Goal: Information Seeking & Learning: Find specific page/section

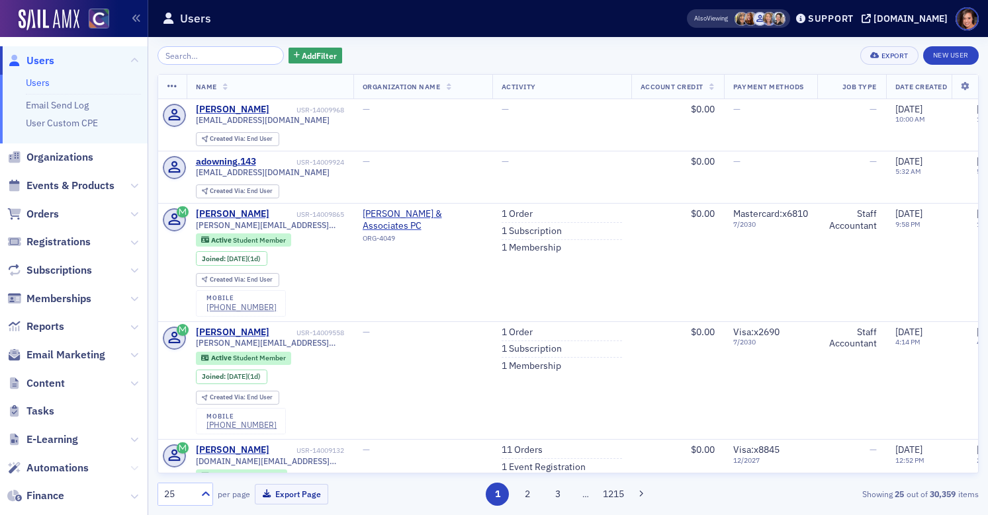
click at [133, 463] on button at bounding box center [134, 468] width 8 height 15
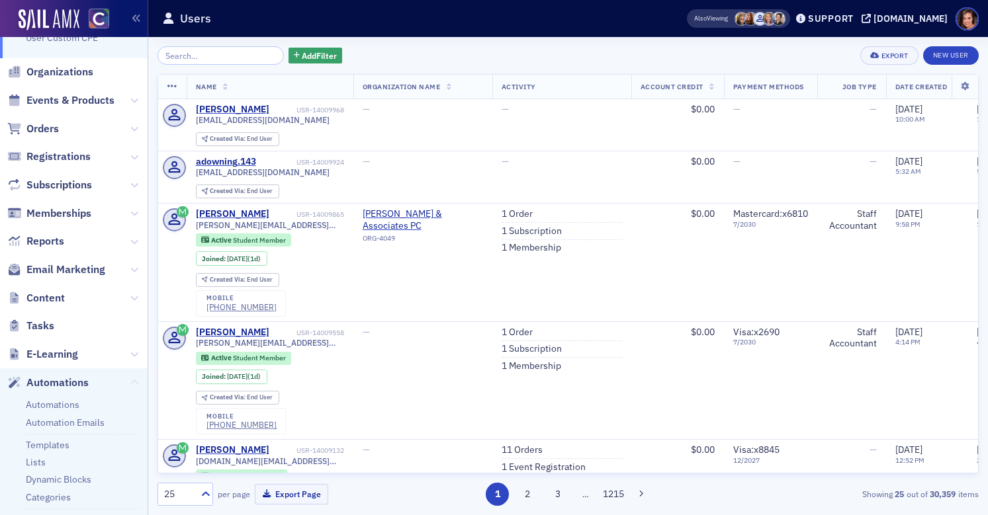
scroll to position [87, 0]
click at [50, 404] on link "Automations" at bounding box center [53, 404] width 54 height 12
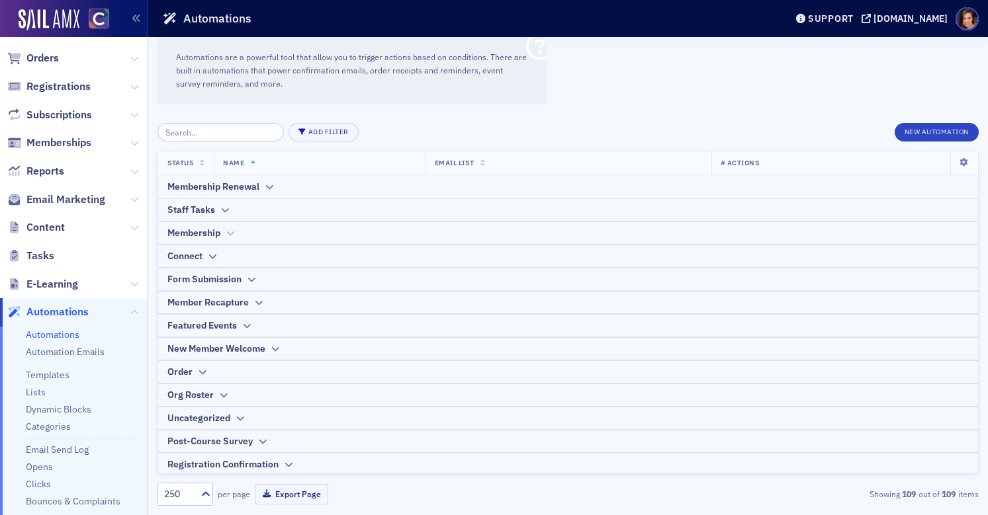
click at [224, 238] on div "Membership" at bounding box center [567, 233] width 801 height 14
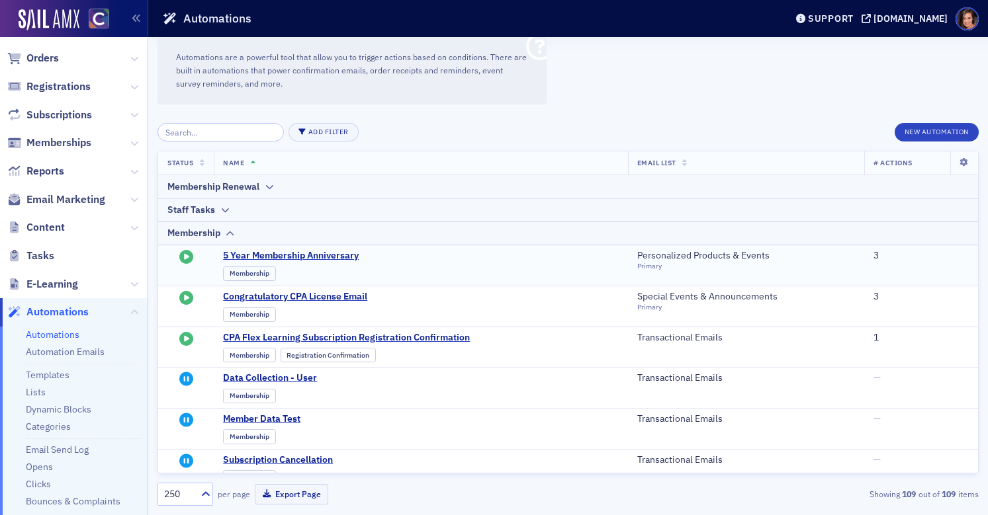
click at [304, 249] on td "5 Year Membership Anniversary Membership" at bounding box center [421, 265] width 414 height 41
click at [306, 255] on span "5 Year Membership Anniversary" at bounding box center [352, 256] width 259 height 12
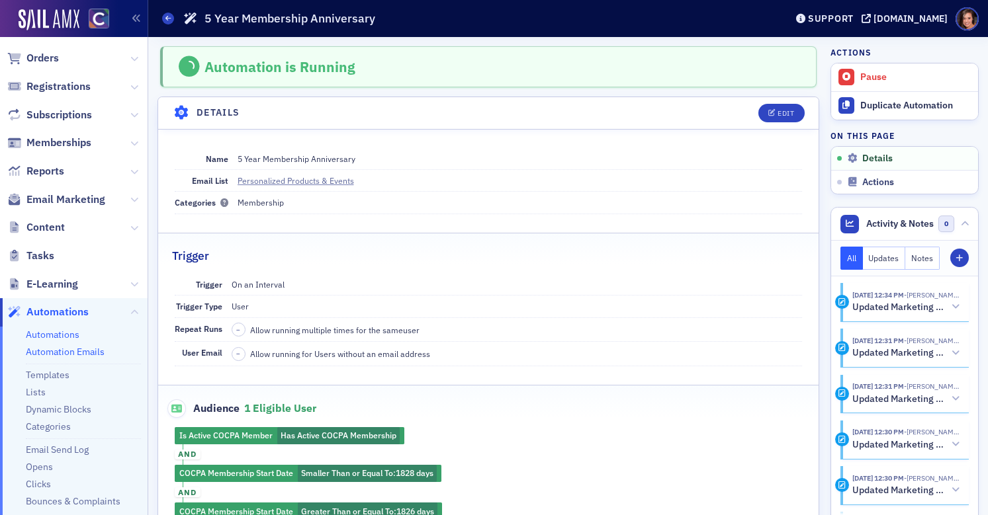
click at [89, 353] on link "Automation Emails" at bounding box center [65, 352] width 79 height 12
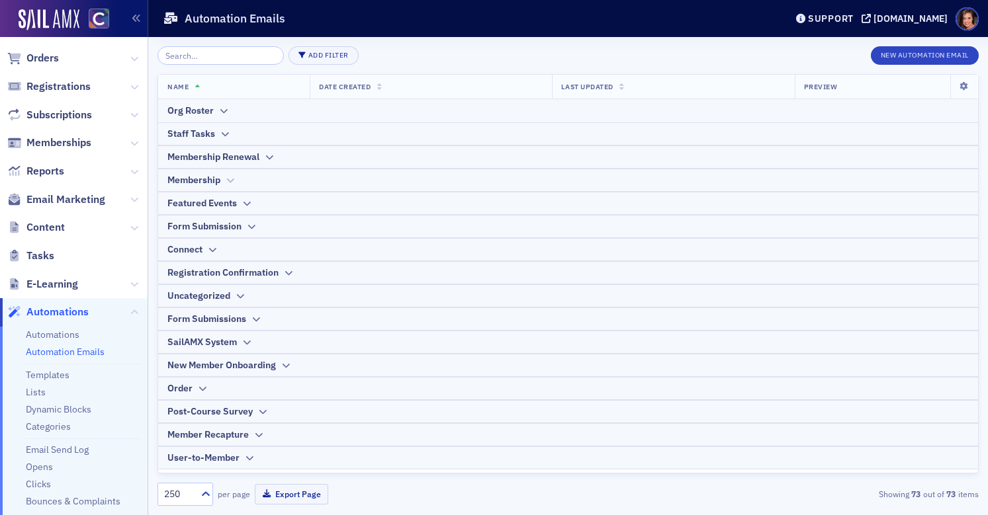
click at [241, 181] on div "Membership" at bounding box center [567, 180] width 801 height 14
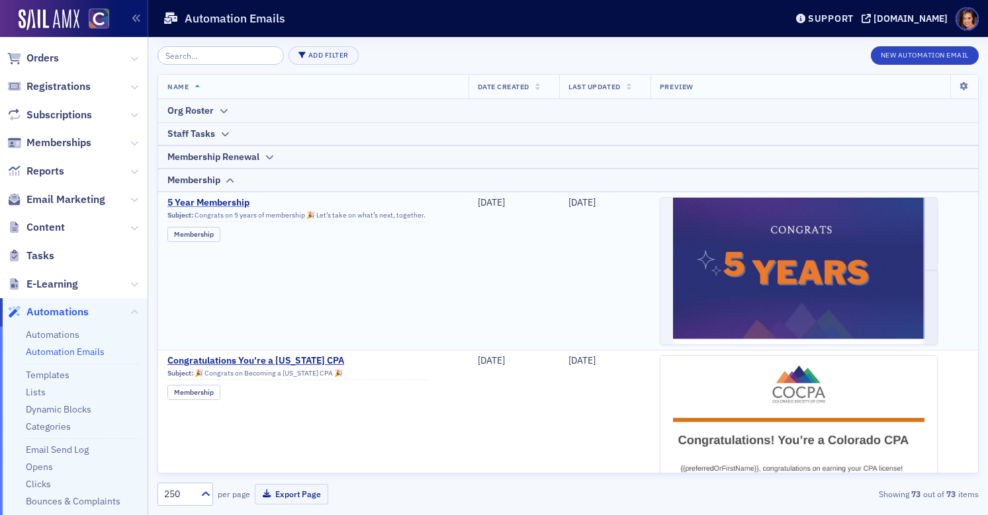
click at [244, 202] on span "5 Year Membership" at bounding box center [296, 203] width 259 height 12
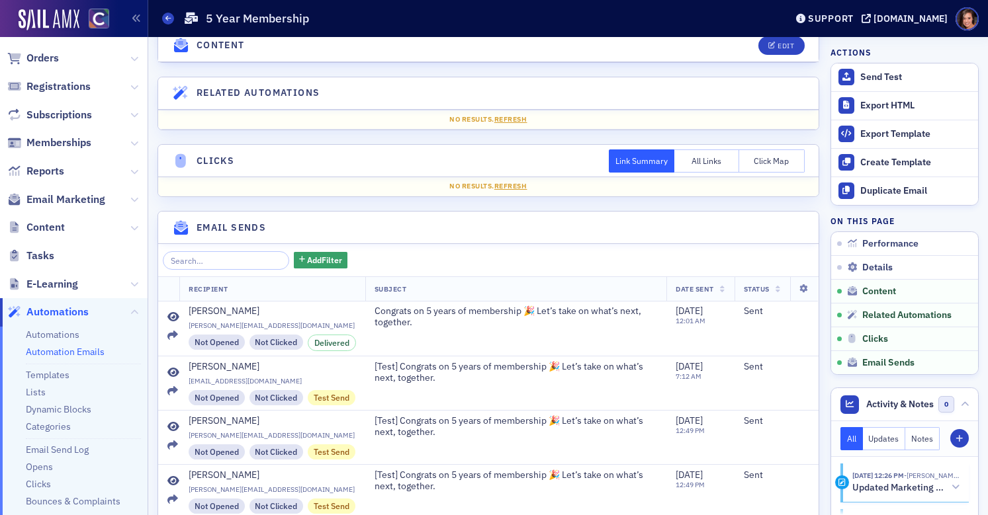
scroll to position [1436, 0]
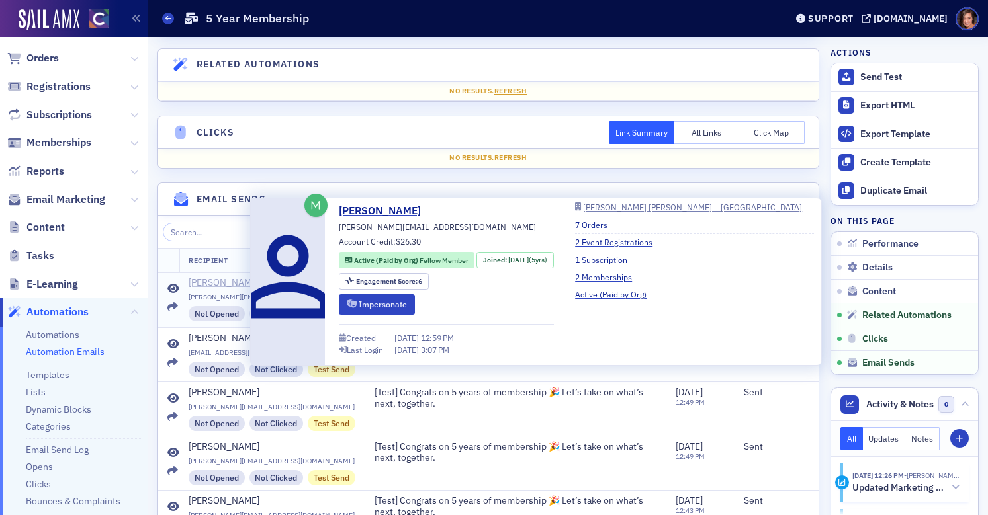
click at [207, 281] on div "[PERSON_NAME]" at bounding box center [224, 283] width 71 height 12
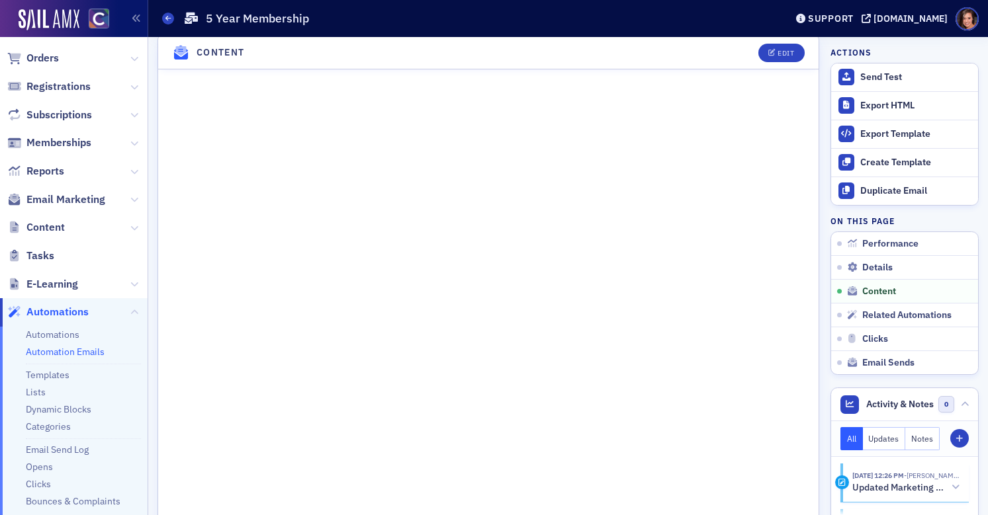
scroll to position [0, 0]
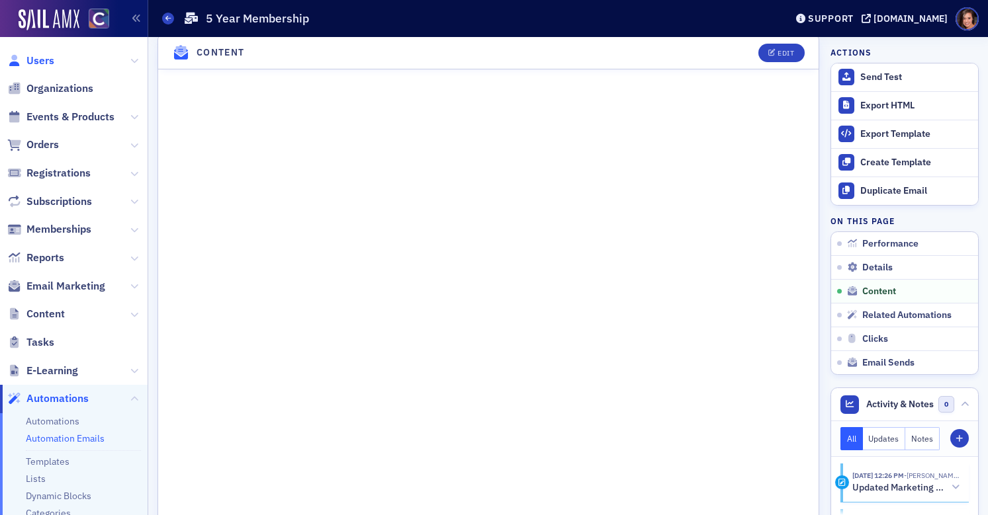
click at [48, 63] on span "Users" at bounding box center [40, 61] width 28 height 15
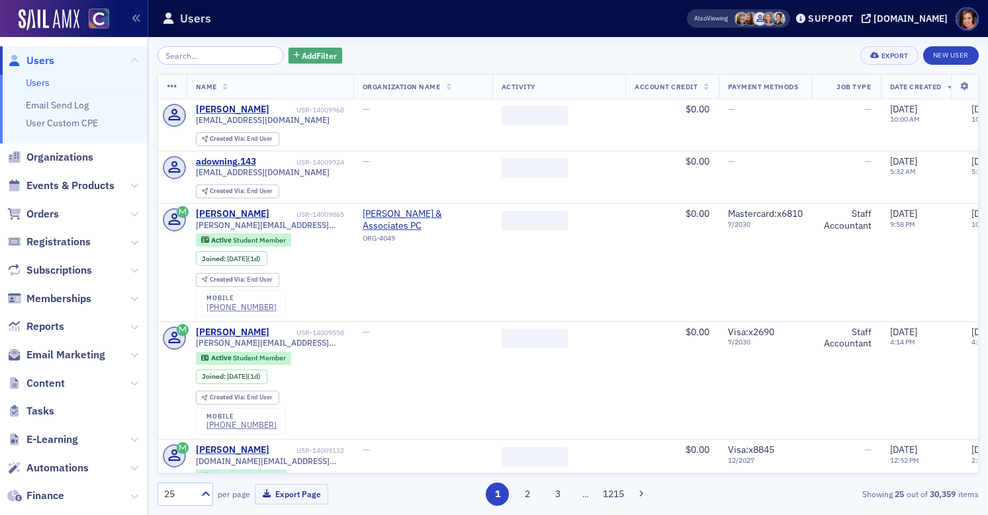
click at [307, 52] on span "Add Filter" at bounding box center [319, 56] width 35 height 12
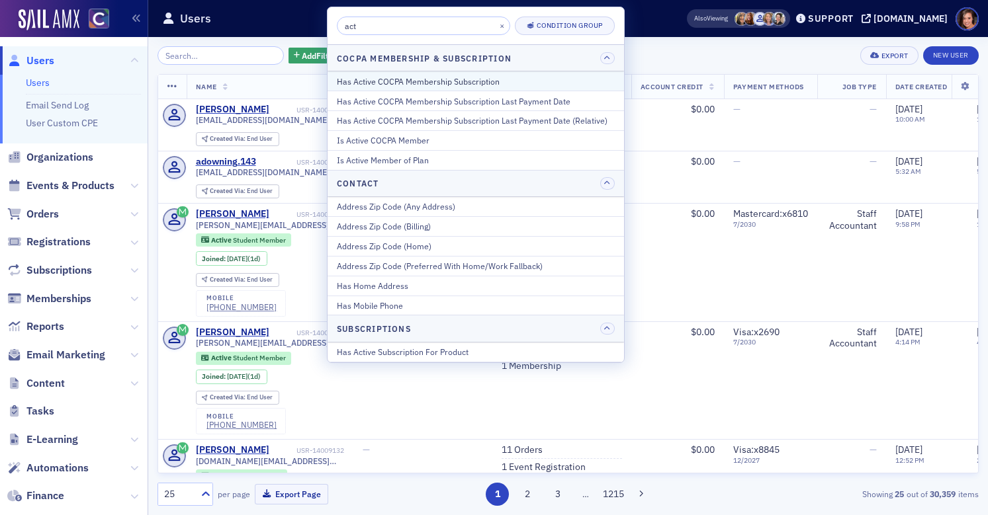
type input "act"
click at [412, 81] on div "Has Active COCPA Membership Subscription" at bounding box center [476, 81] width 278 height 12
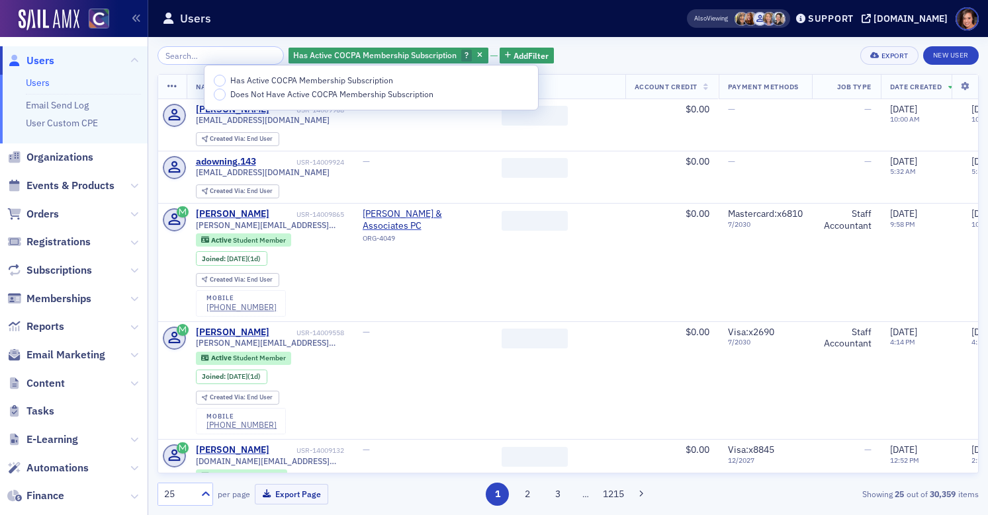
click at [369, 78] on span "Has Active COCPA Membership Subscription" at bounding box center [311, 80] width 163 height 11
click at [226, 78] on input "Has Active COCPA Membership Subscription" at bounding box center [220, 81] width 12 height 12
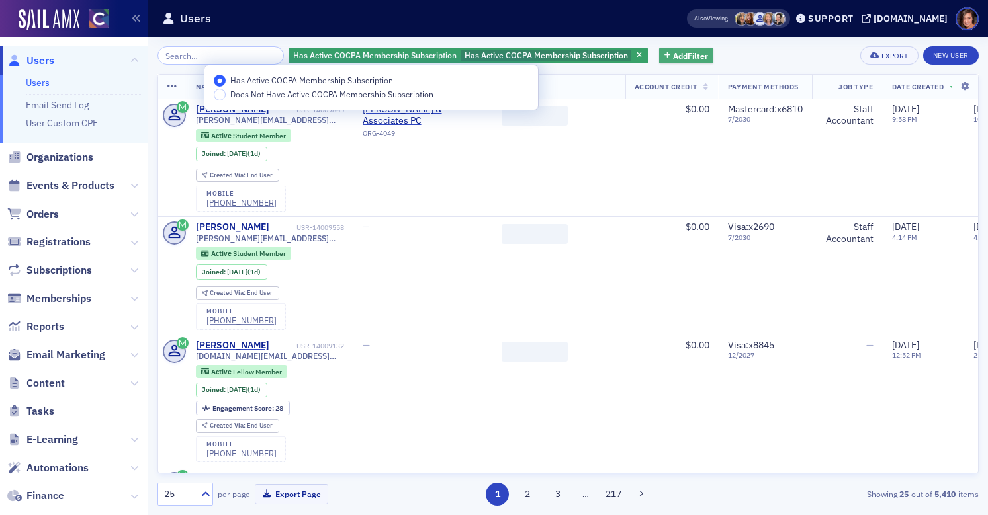
click at [674, 56] on span "Add Filter" at bounding box center [690, 56] width 35 height 12
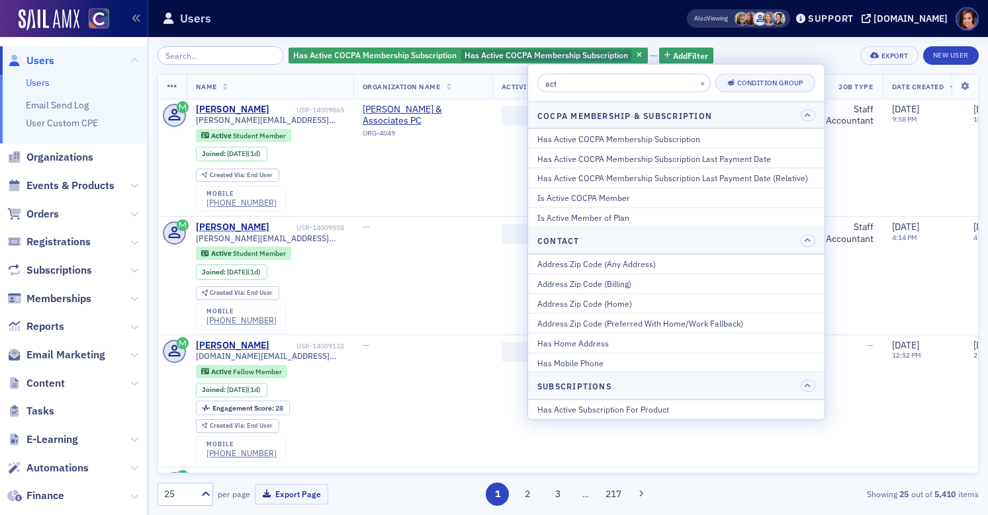
click at [596, 89] on input "act" at bounding box center [623, 83] width 173 height 19
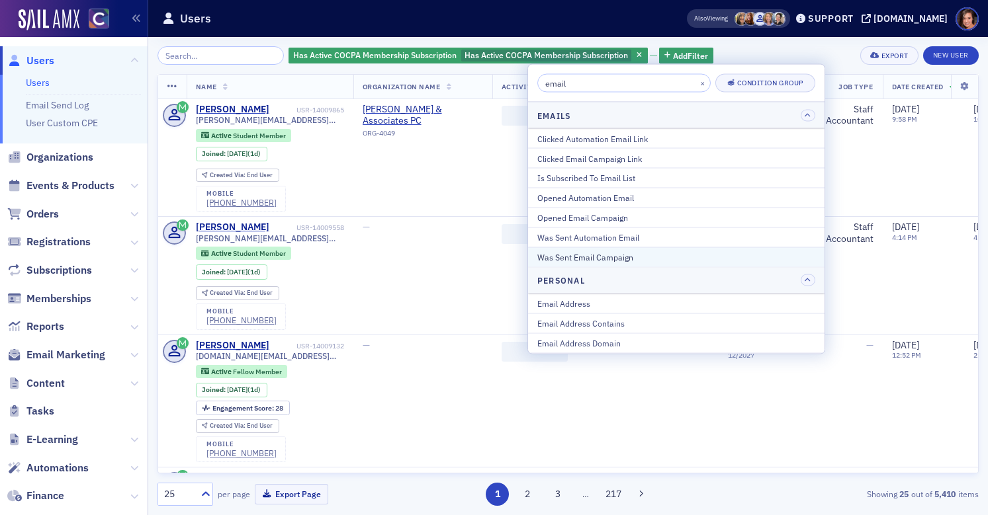
type input "email"
click at [631, 253] on div "Was Sent Email Campaign" at bounding box center [676, 257] width 278 height 12
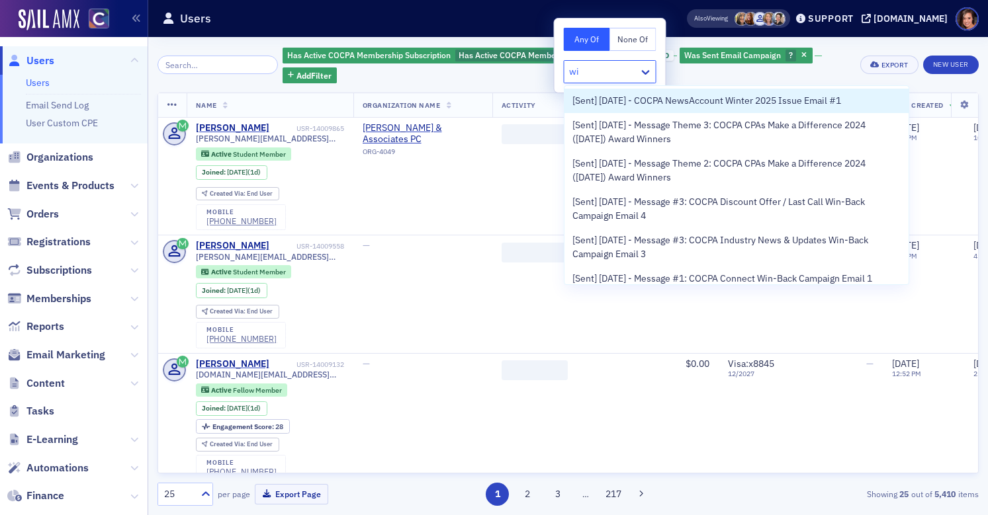
type input "w"
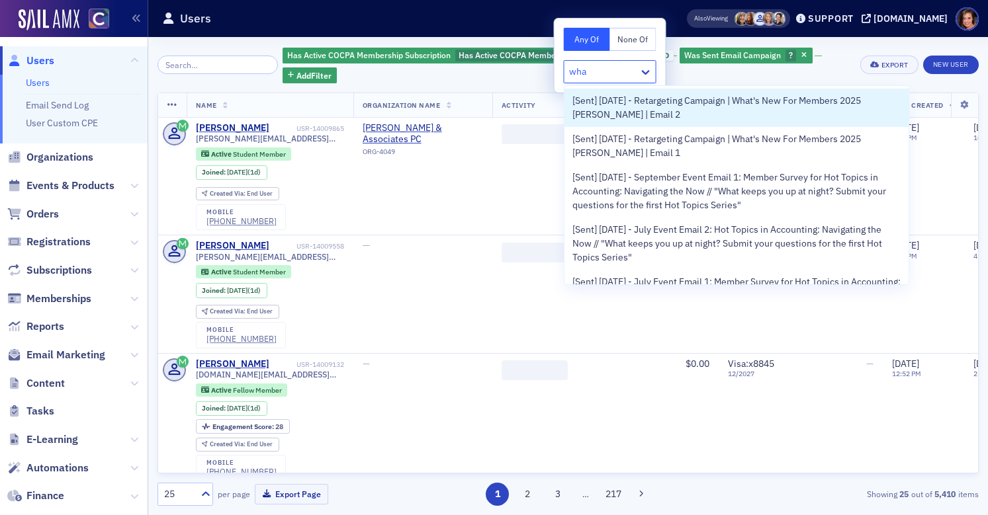
type input "what"
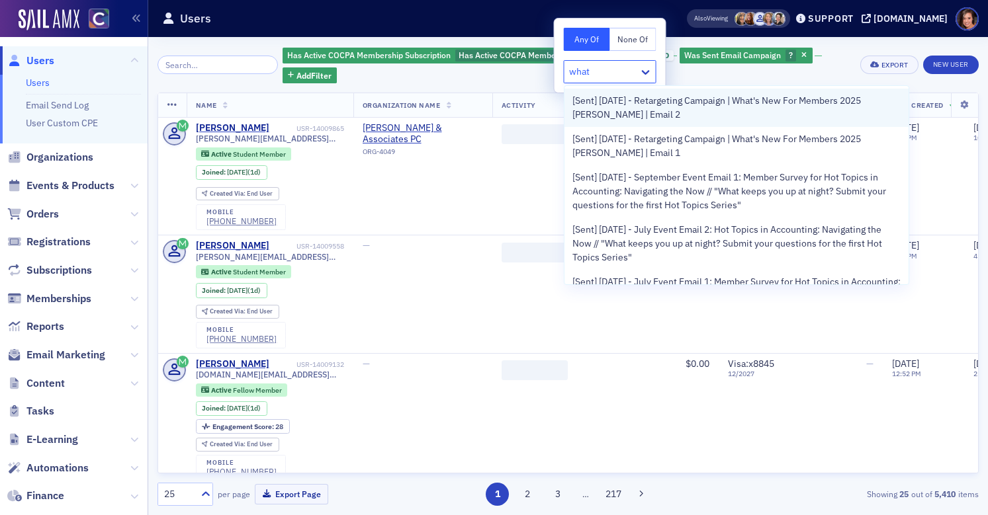
click at [619, 108] on span "[Sent] [DATE] - Retargeting Campaign | What's New For Members 2025 [PERSON_NAME…" at bounding box center [736, 108] width 329 height 28
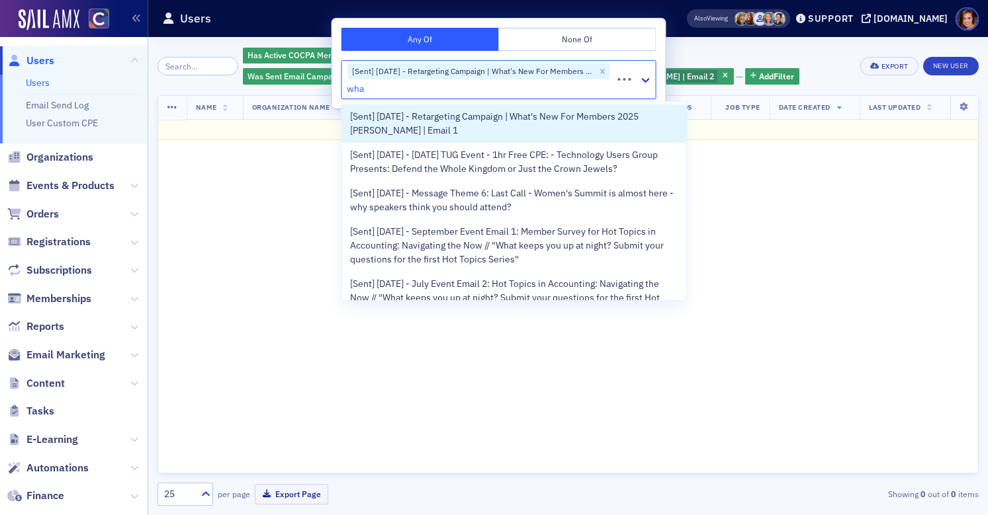
type input "what"
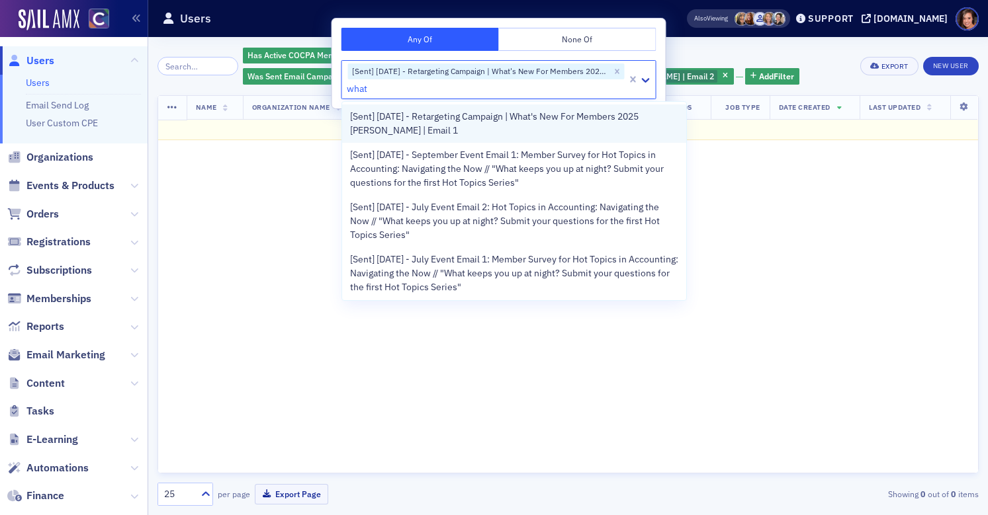
click at [603, 122] on span "[Sent] [DATE] - Retargeting Campaign | What's New For Members 2025 [PERSON_NAME…" at bounding box center [514, 124] width 329 height 28
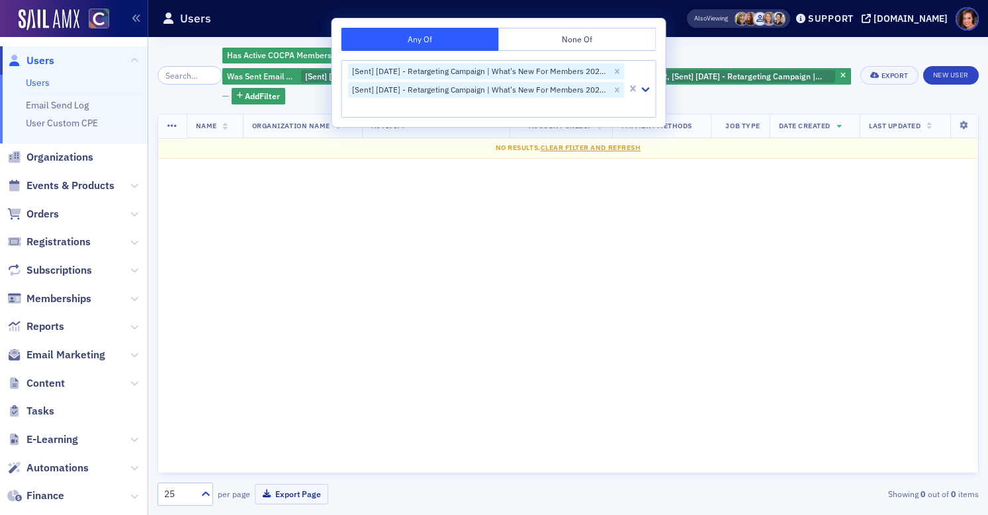
click at [753, 44] on div "Has Active COCPA Membership Subscription Has Active COCPA Membership Subscripti…" at bounding box center [567, 276] width 821 height 478
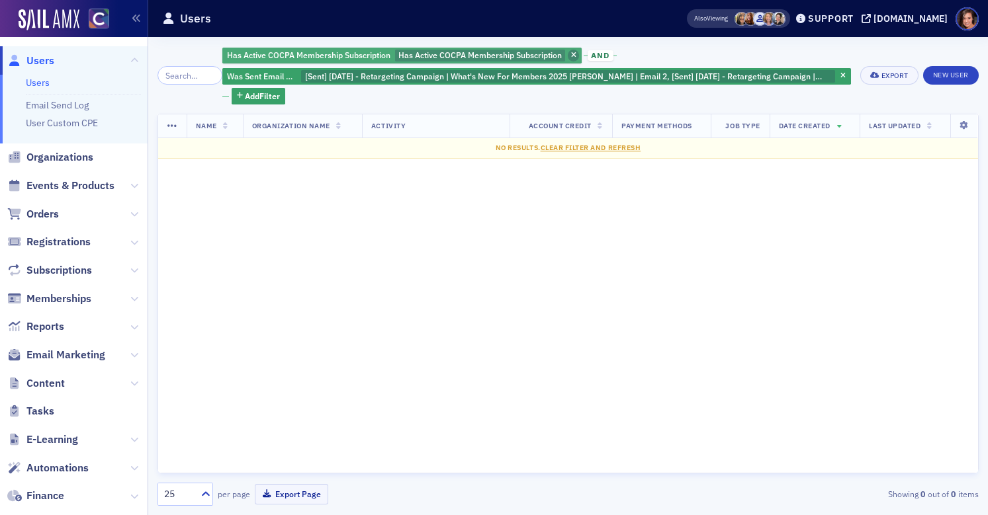
click at [571, 52] on icon "button" at bounding box center [573, 55] width 5 height 7
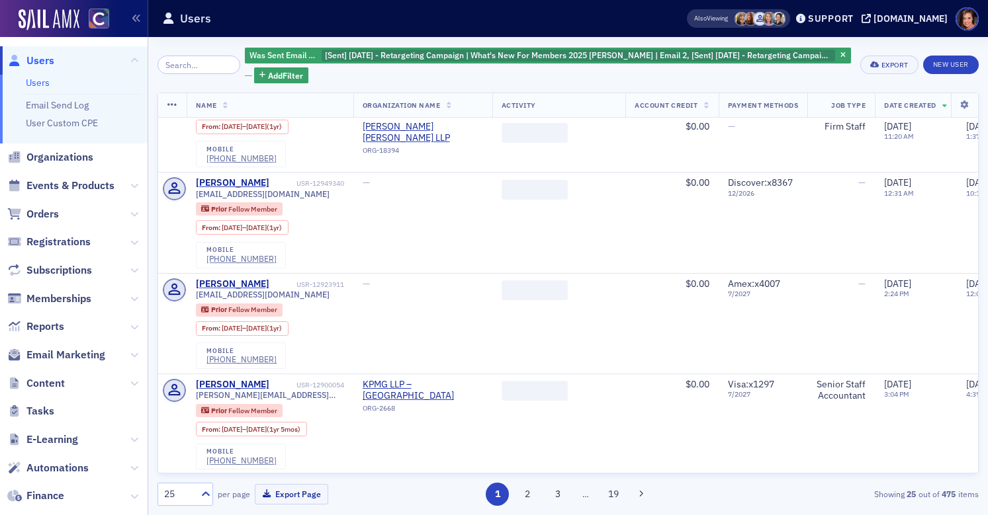
scroll to position [1944, 0]
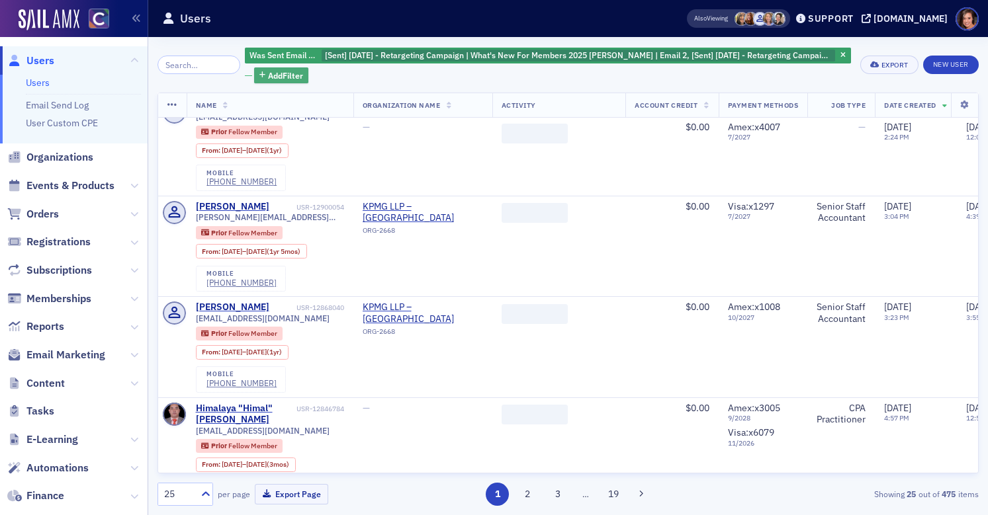
click at [264, 81] on button "Add Filter" at bounding box center [281, 75] width 54 height 17
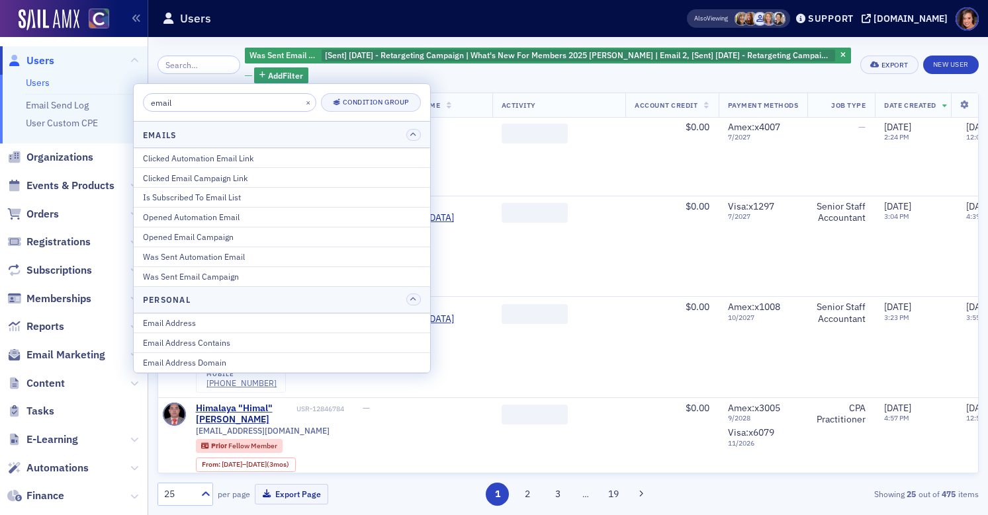
click at [263, 105] on input "email" at bounding box center [229, 102] width 173 height 19
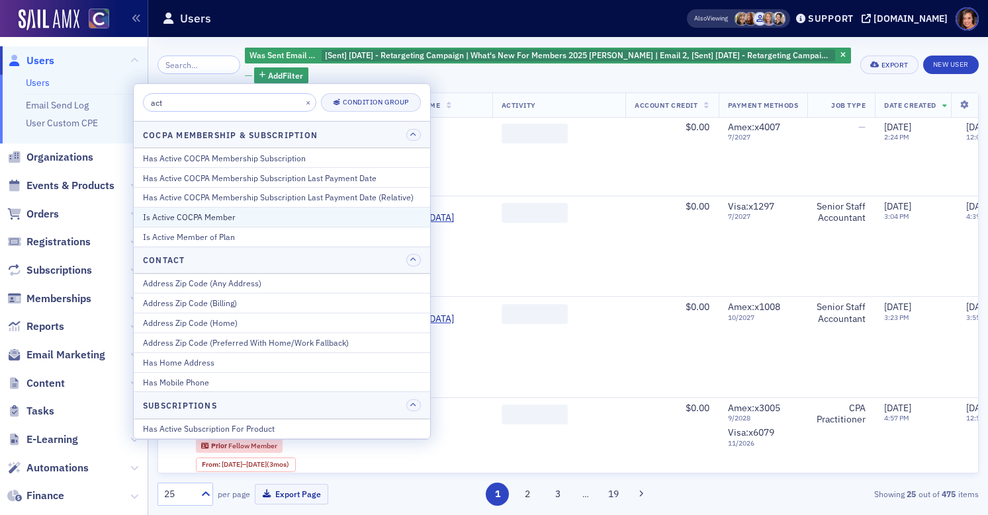
type input "act"
click at [238, 218] on div "Is Active COCPA Member" at bounding box center [282, 217] width 278 height 12
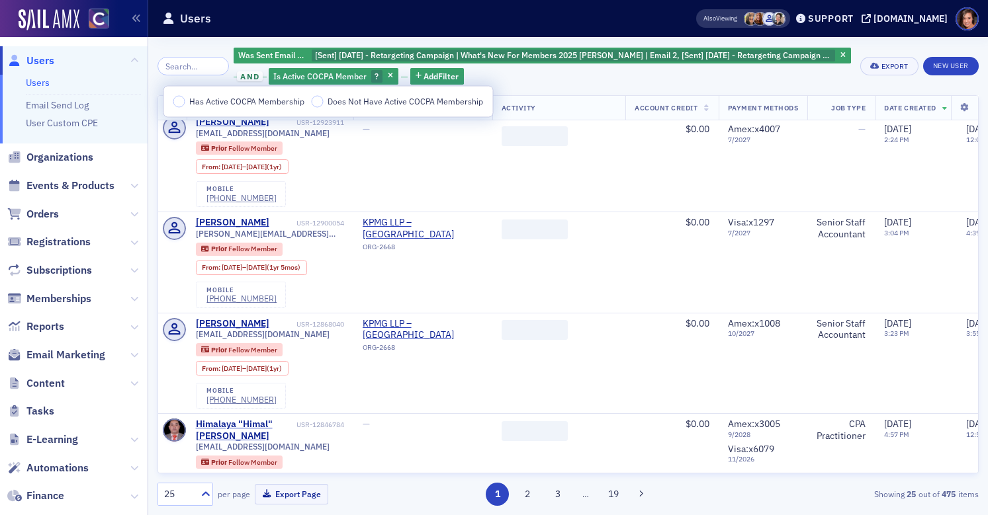
click at [242, 99] on span "Has Active COCPA Membership" at bounding box center [246, 101] width 115 height 11
click at [185, 99] on input "Has Active COCPA Membership" at bounding box center [179, 102] width 12 height 12
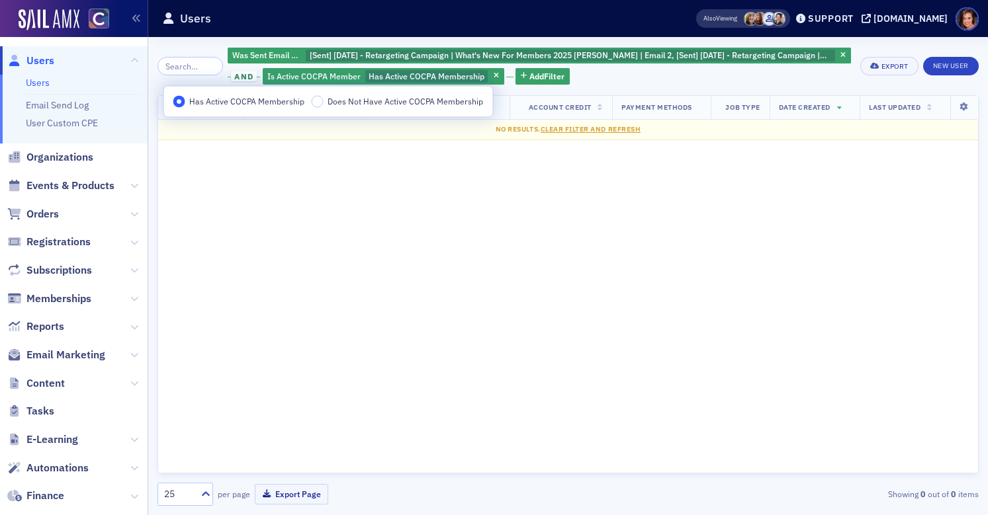
click at [635, 74] on div "Was Sent Email Campaign [Sent] [DATE] - Retargeting Campaign | What's New For M…" at bounding box center [540, 66] width 624 height 40
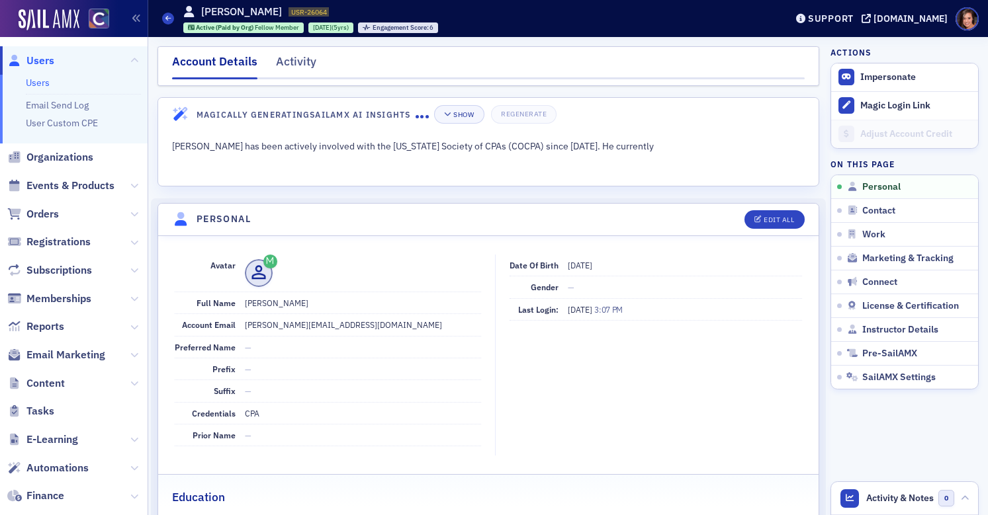
click at [316, 67] on nav "Account Details Activity" at bounding box center [488, 66] width 633 height 26
